Goal: Task Accomplishment & Management: Use online tool/utility

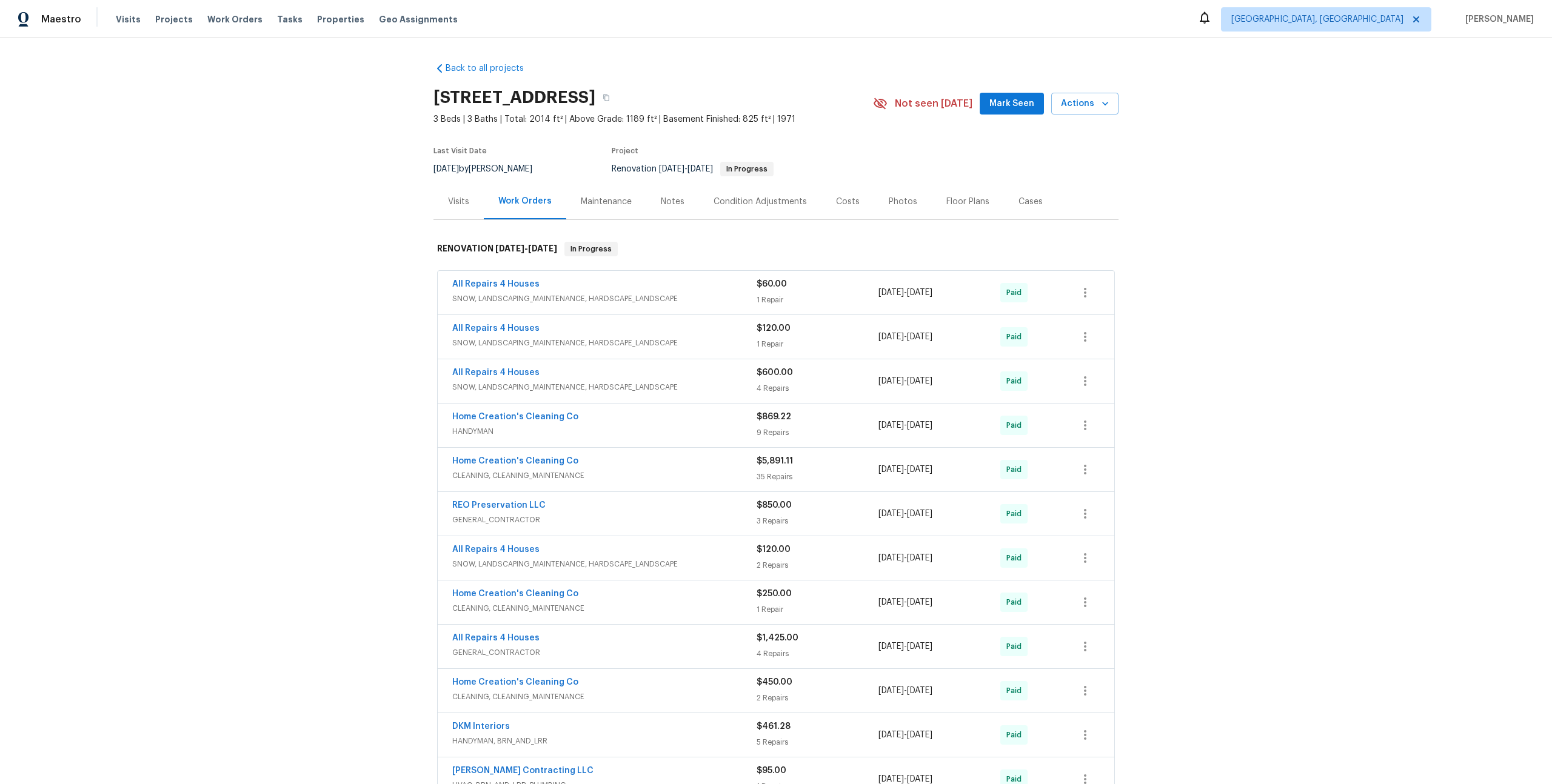
click at [447, 208] on div "Visits" at bounding box center [459, 201] width 51 height 36
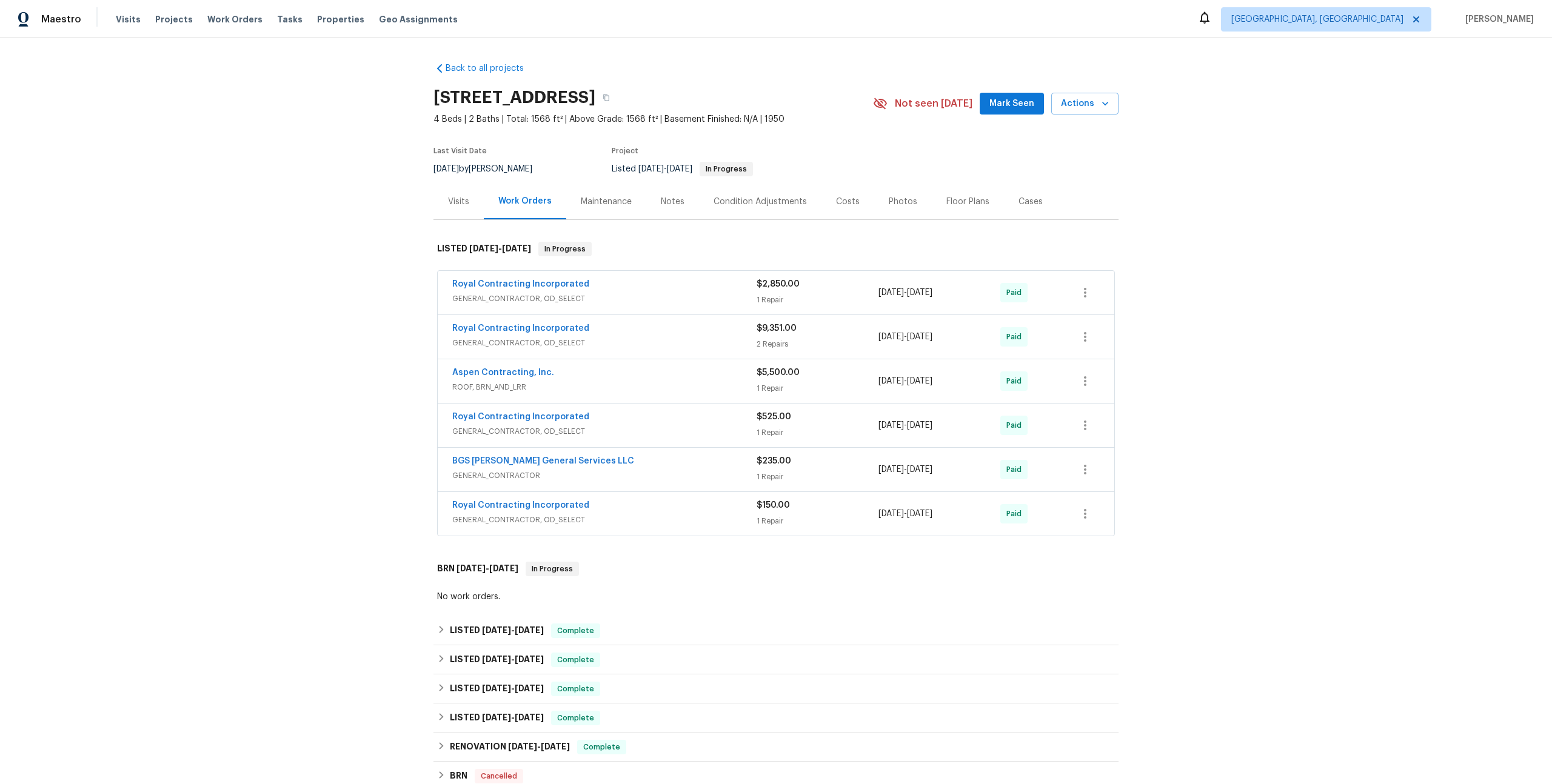
click at [453, 202] on div "Visits" at bounding box center [458, 201] width 21 height 12
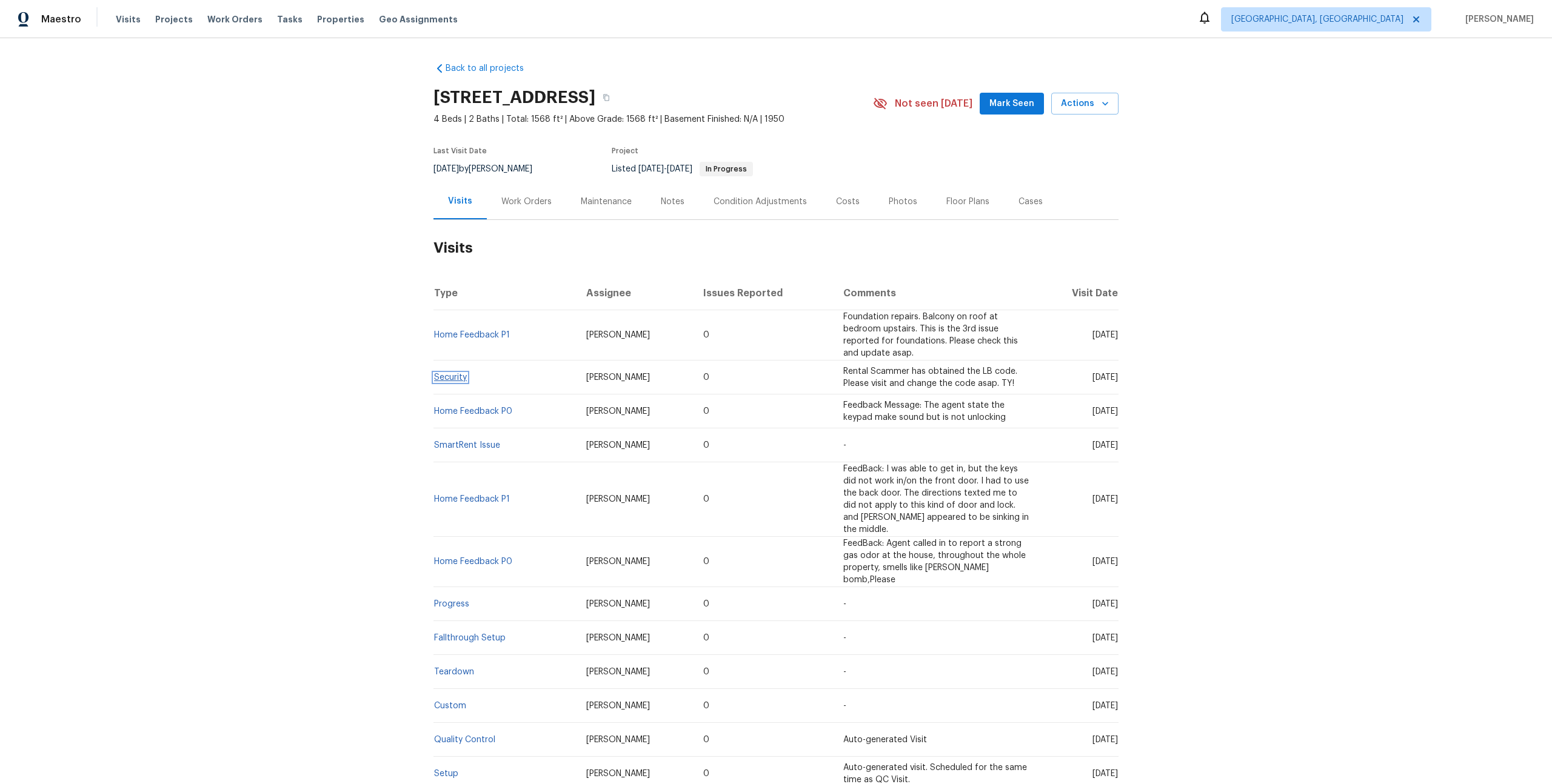
click at [438, 376] on link "Security" at bounding box center [450, 377] width 33 height 8
click at [1071, 107] on span "Actions" at bounding box center [1085, 104] width 48 height 15
click at [1027, 151] on p "Schedule a visit" at bounding box center [1036, 149] width 62 height 13
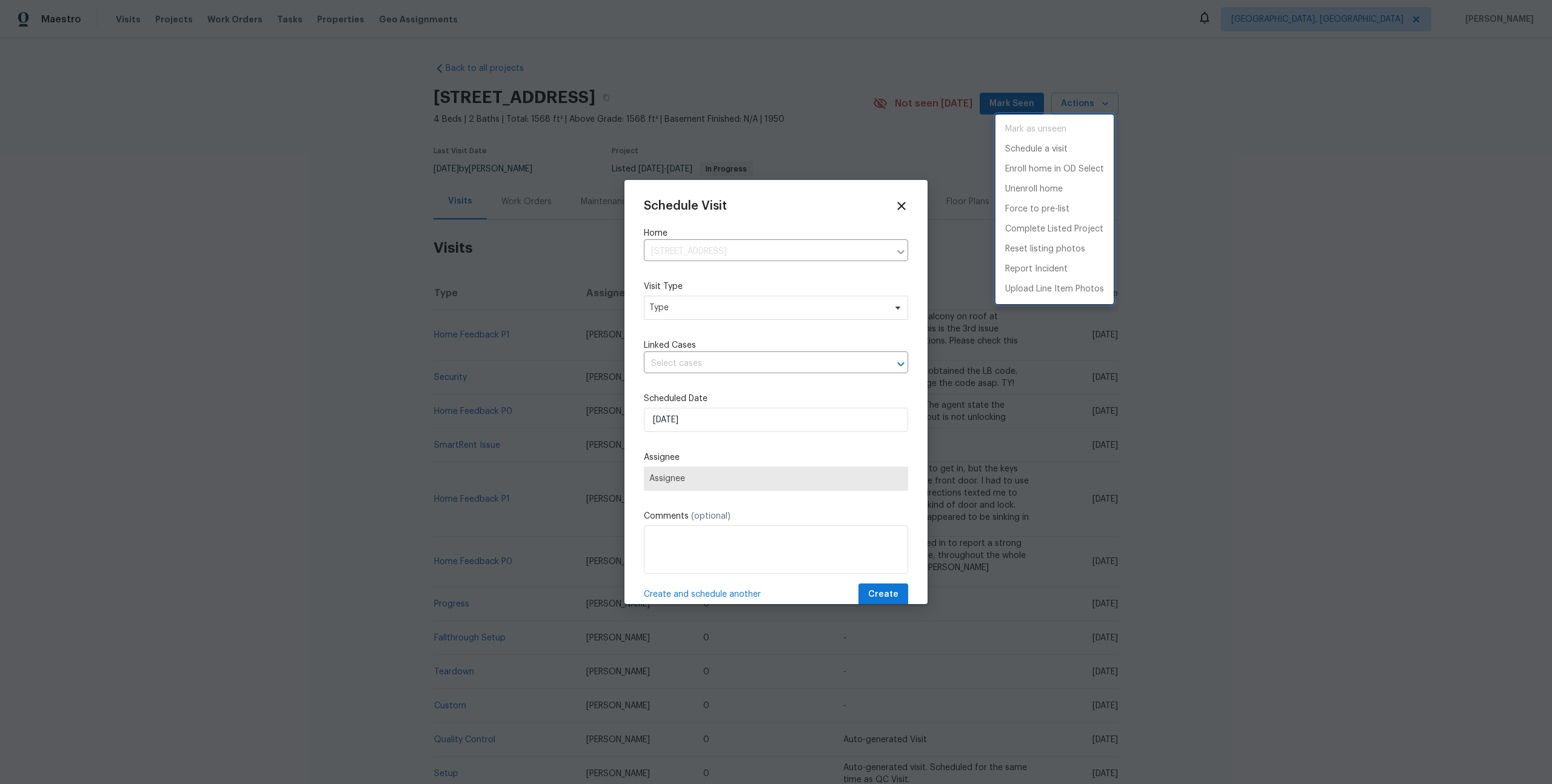
click at [750, 308] on div at bounding box center [776, 392] width 1552 height 784
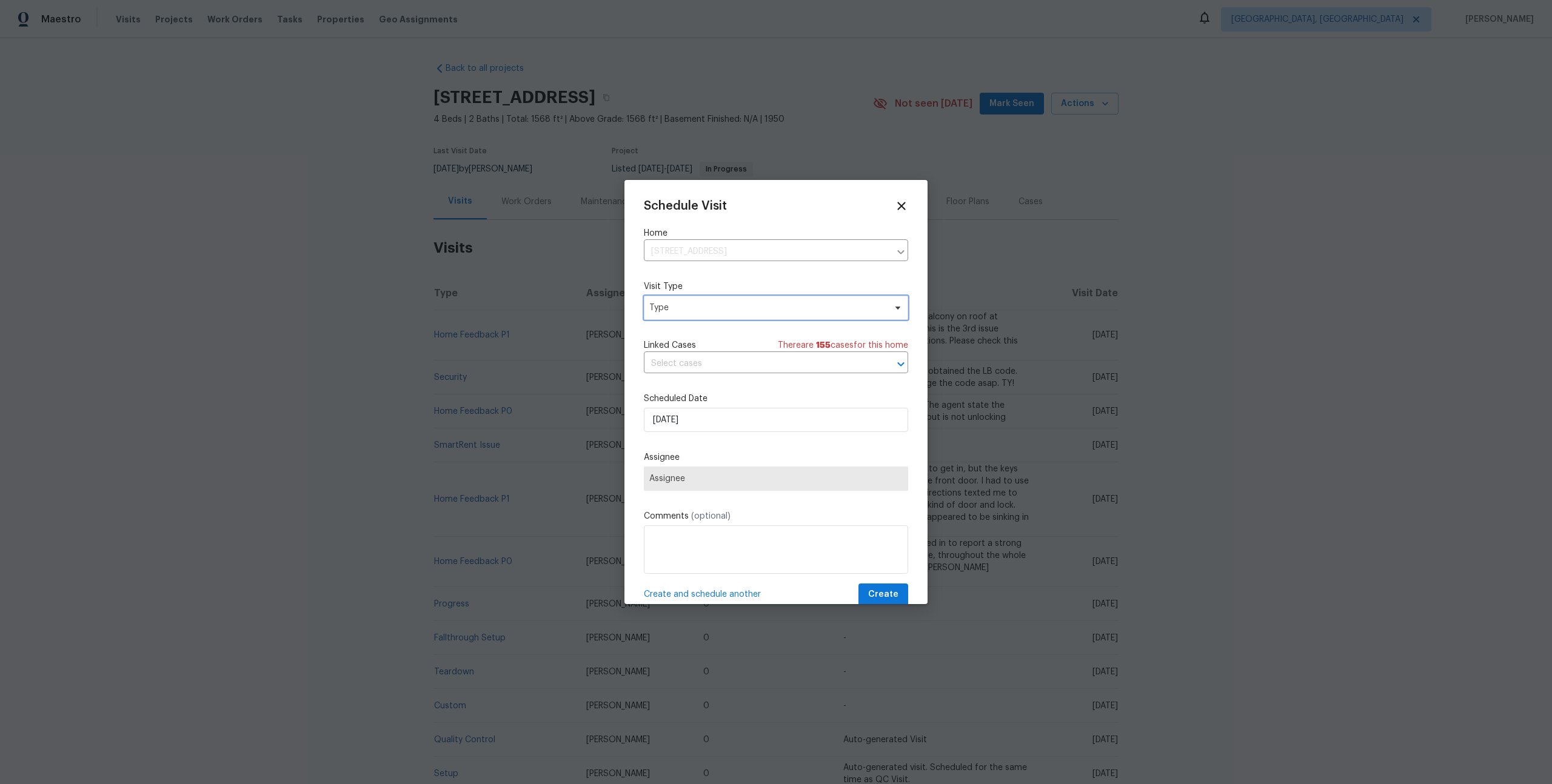
click at [739, 311] on span "Type" at bounding box center [767, 307] width 236 height 12
type input "sec"
click at [666, 363] on div "Security" at bounding box center [667, 365] width 33 height 12
click at [693, 312] on span "Security" at bounding box center [767, 307] width 236 height 12
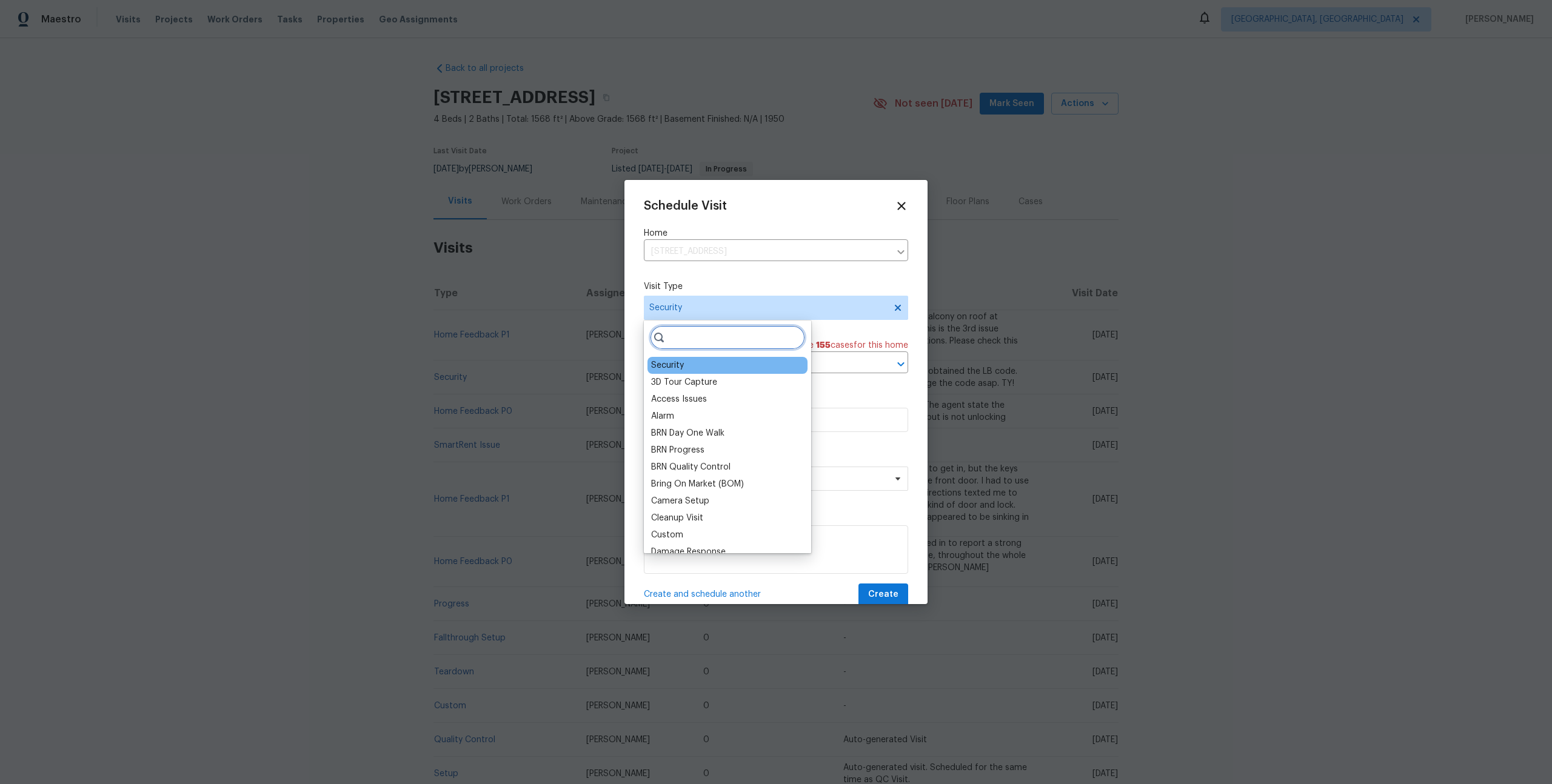
click at [703, 339] on input "search" at bounding box center [727, 337] width 155 height 25
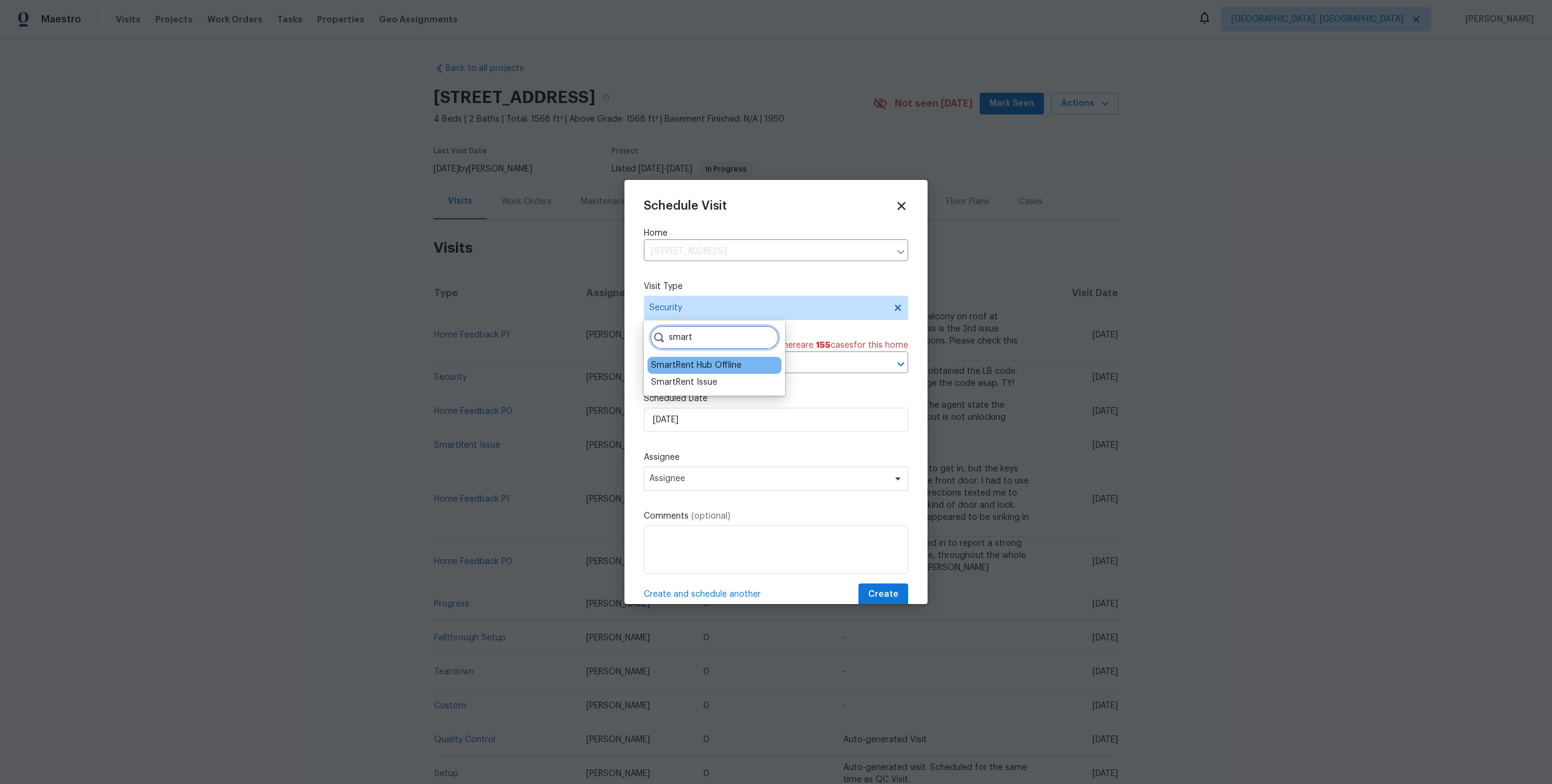
type input "smart"
click at [723, 367] on div "SmartRent Hub Offline" at bounding box center [696, 365] width 91 height 12
click at [695, 474] on span "Assignee" at bounding box center [775, 478] width 265 height 25
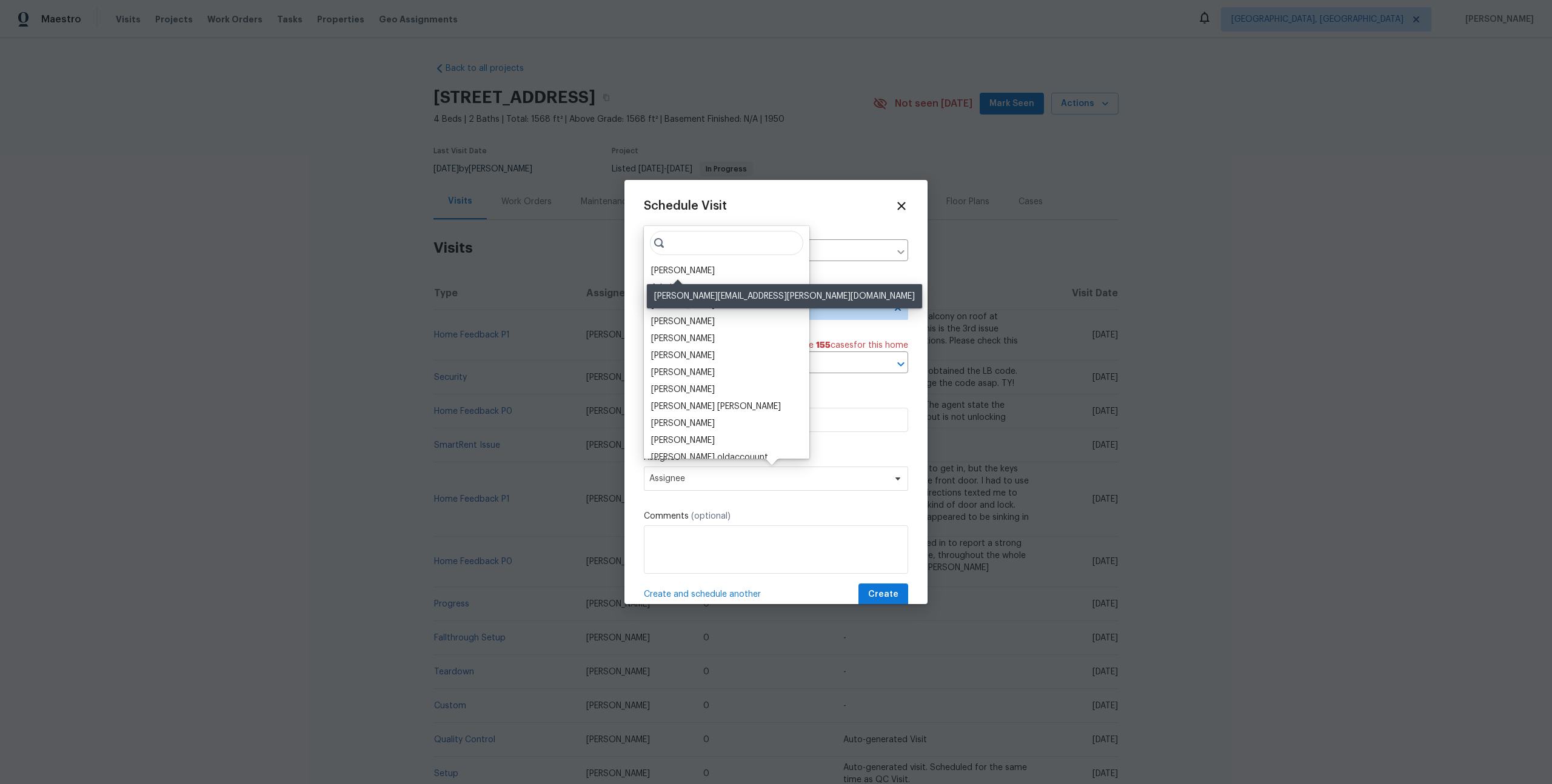
click at [673, 267] on div "[PERSON_NAME]" at bounding box center [683, 271] width 64 height 12
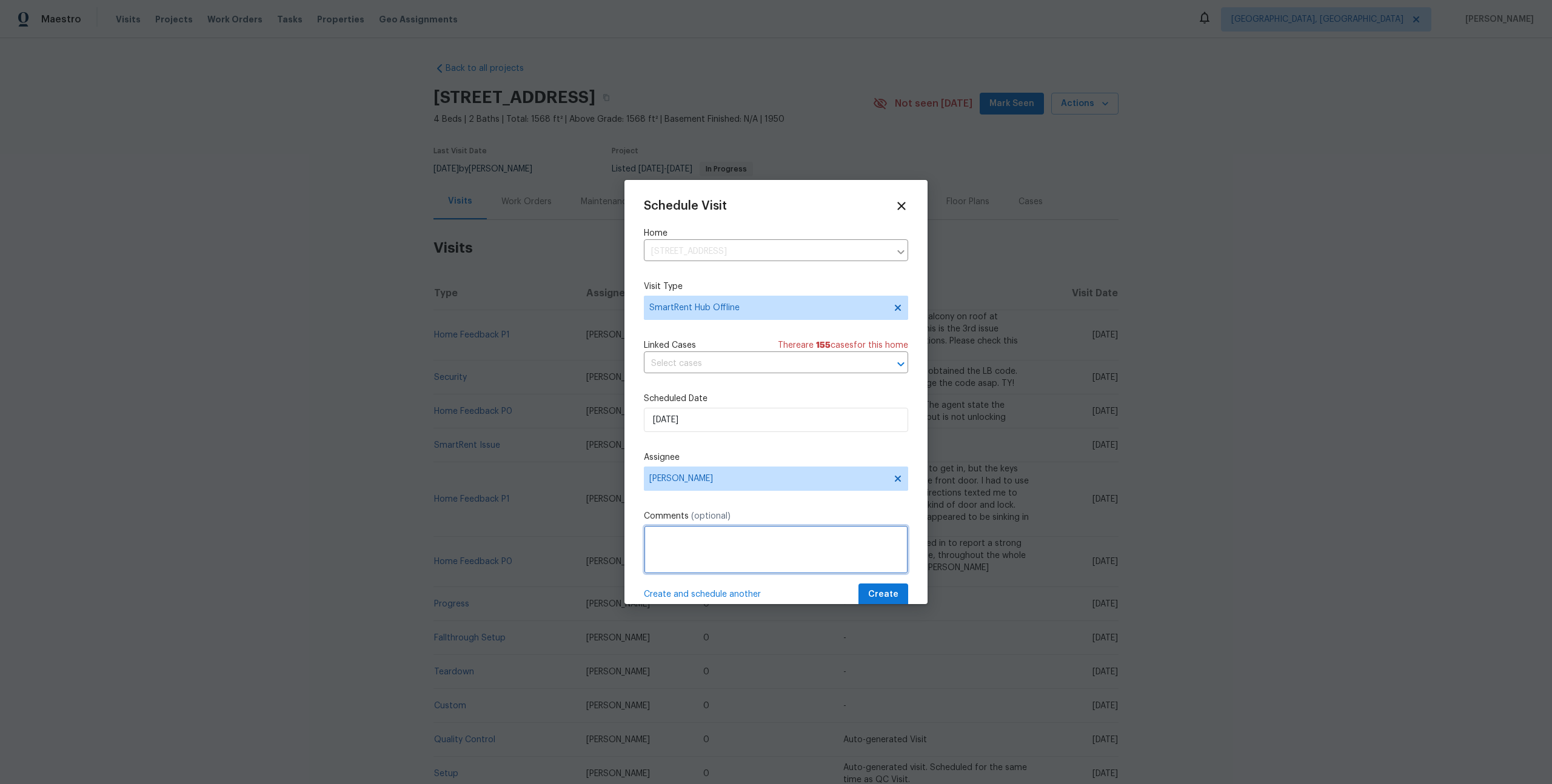
click at [692, 548] on textarea at bounding box center [775, 549] width 265 height 48
type textarea "Hub is showing offline and RSV reported someone letting people into the home. C…"
click at [876, 595] on span "Create" at bounding box center [883, 595] width 30 height 15
